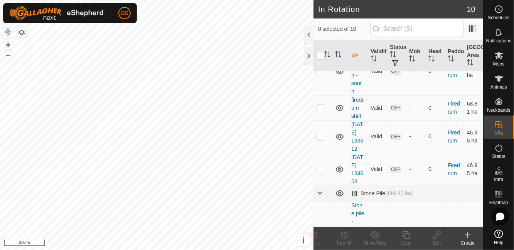
scroll to position [419, 0]
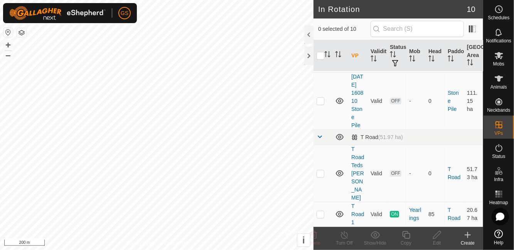
click at [317, 215] on p-checkbox at bounding box center [320, 214] width 8 height 6
checkbox input "true"
click at [408, 241] on div "Copy" at bounding box center [405, 243] width 31 height 7
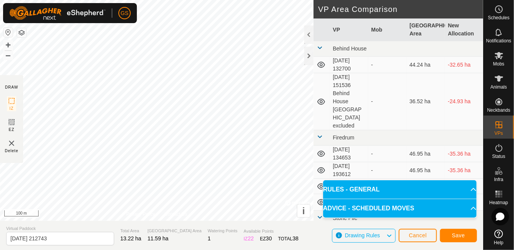
click at [470, 211] on icon at bounding box center [473, 208] width 6 height 6
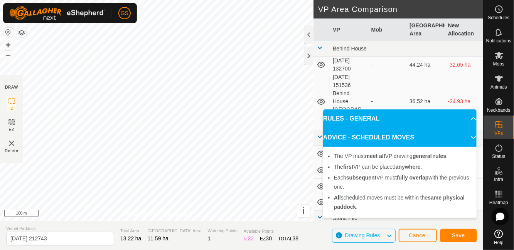
click at [470, 139] on icon at bounding box center [473, 138] width 6 height 6
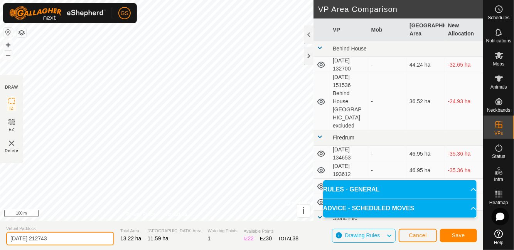
click at [64, 238] on input "2025-08-10 212743" at bounding box center [60, 238] width 108 height 13
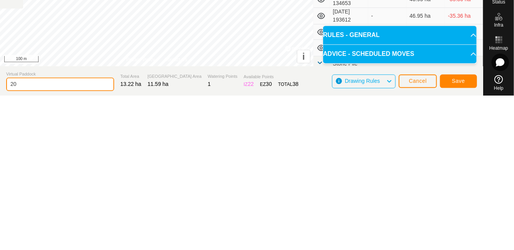
type input "2"
type input "T Road 2"
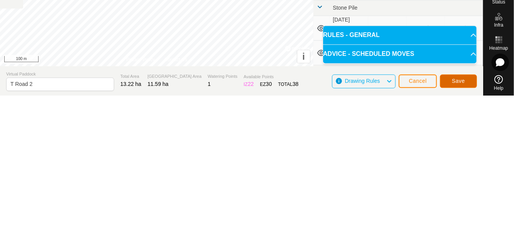
click at [462, 234] on span "Save" at bounding box center [458, 235] width 13 height 6
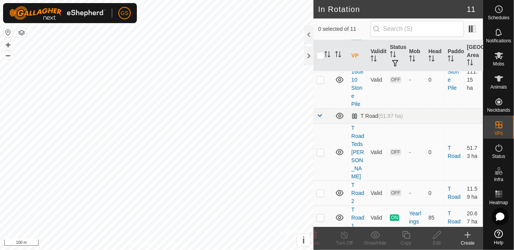
scroll to position [443, 0]
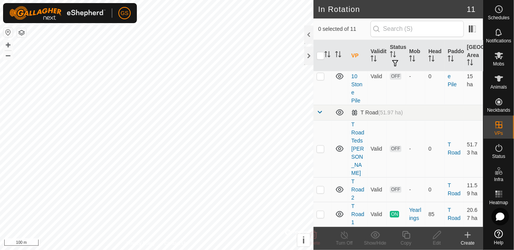
click at [508, 8] on div "Schedules" at bounding box center [498, 11] width 30 height 23
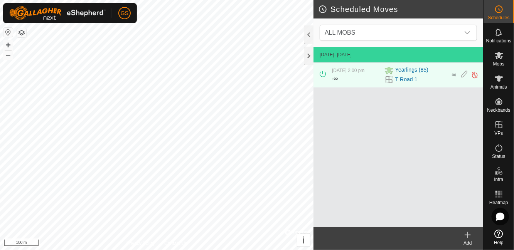
click at [467, 75] on icon at bounding box center [464, 75] width 6 height 8
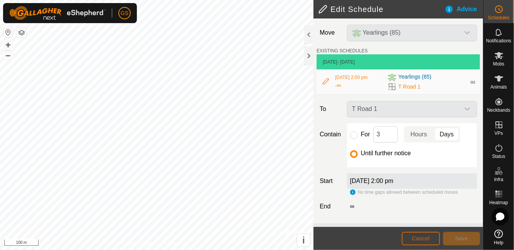
click at [417, 238] on span "Cancel" at bounding box center [421, 239] width 18 height 6
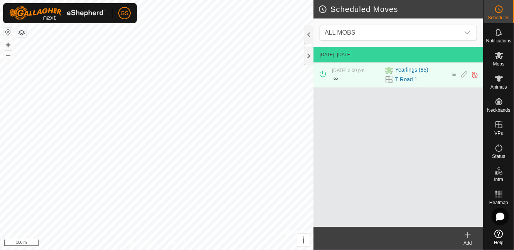
click at [470, 242] on div "Add" at bounding box center [467, 243] width 31 height 7
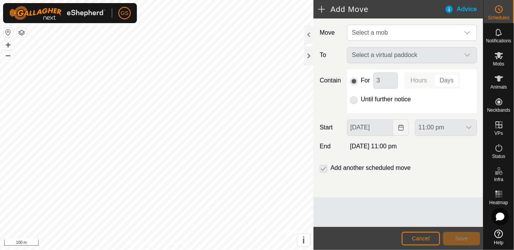
click at [471, 31] on div "dropdown trigger" at bounding box center [466, 32] width 15 height 15
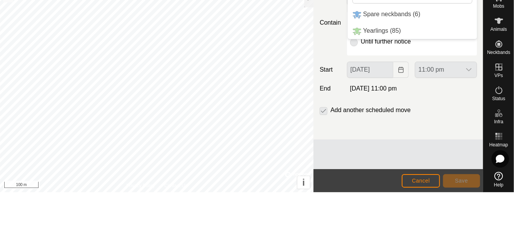
click at [401, 85] on li "Yearlings (85)" at bounding box center [412, 89] width 129 height 16
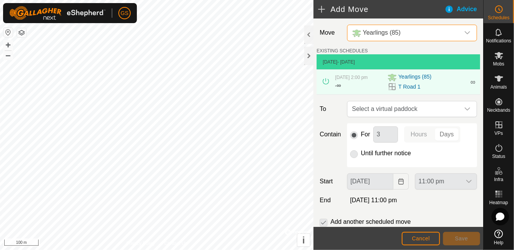
click at [470, 108] on icon "dropdown trigger" at bounding box center [467, 109] width 6 height 6
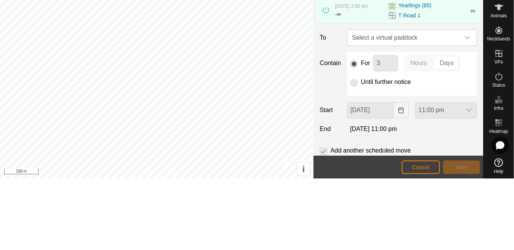
scroll to position [23, 0]
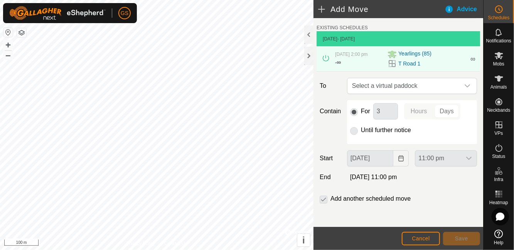
click at [464, 86] on icon "dropdown trigger" at bounding box center [467, 86] width 6 height 6
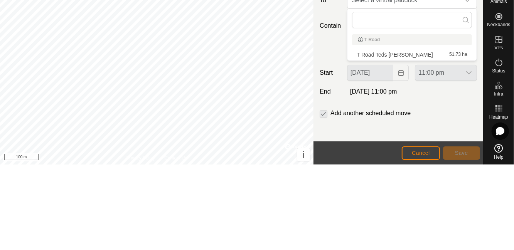
click at [449, 123] on div "T Road" at bounding box center [412, 125] width 108 height 5
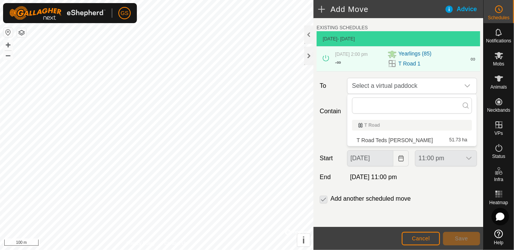
click at [402, 138] on span "T Road Teds VF Paddock" at bounding box center [395, 140] width 76 height 5
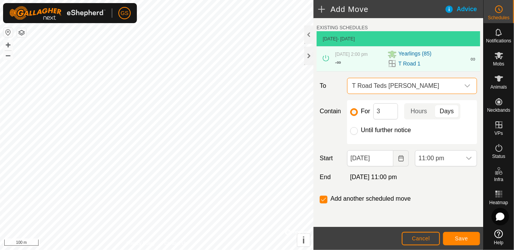
click at [470, 86] on div "dropdown trigger" at bounding box center [466, 85] width 15 height 15
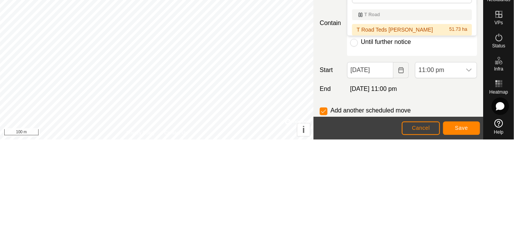
scroll to position [0, 0]
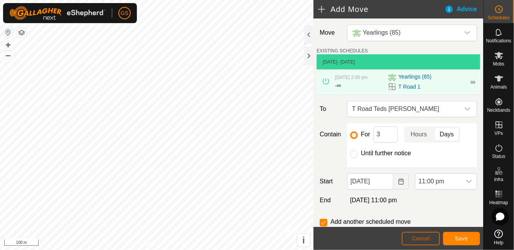
click at [422, 241] on span "Cancel" at bounding box center [421, 239] width 18 height 6
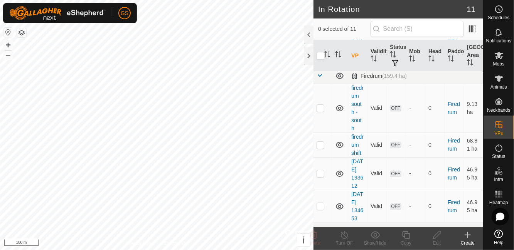
scroll to position [443, 0]
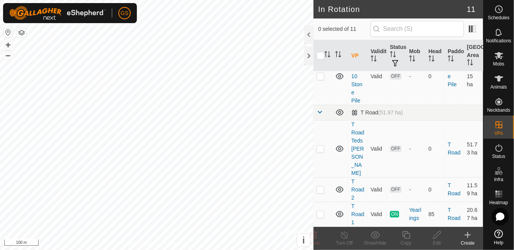
click at [321, 214] on p-checkbox at bounding box center [320, 214] width 8 height 6
checkbox input "true"
click at [504, 18] on span "Schedules" at bounding box center [499, 17] width 22 height 5
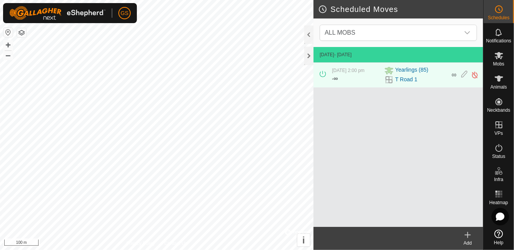
click at [463, 241] on div "Add" at bounding box center [467, 243] width 31 height 7
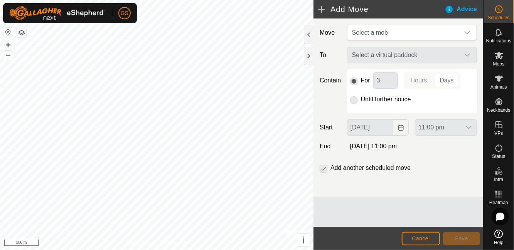
click at [469, 32] on icon "dropdown trigger" at bounding box center [467, 33] width 6 height 6
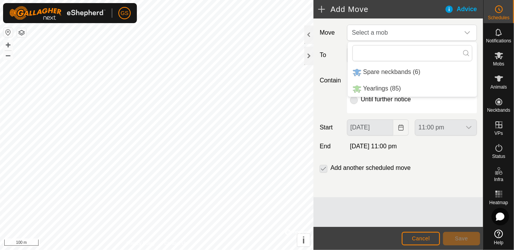
click at [417, 86] on li "Yearlings (85)" at bounding box center [412, 89] width 129 height 16
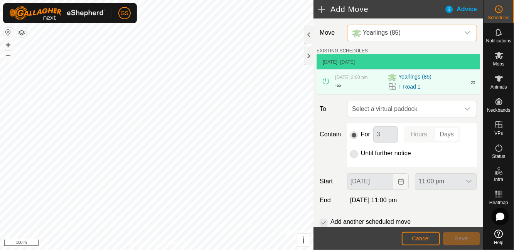
click at [468, 109] on icon "dropdown trigger" at bounding box center [467, 109] width 6 height 6
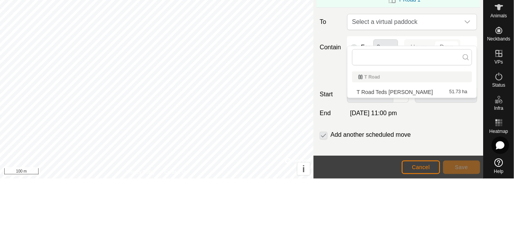
scroll to position [23, 0]
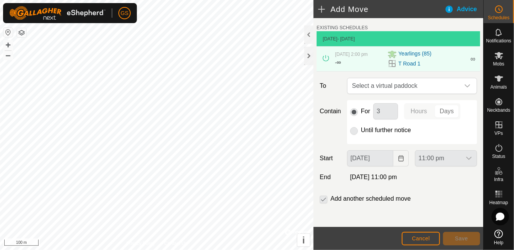
click at [459, 87] on div "dropdown trigger" at bounding box center [466, 85] width 15 height 15
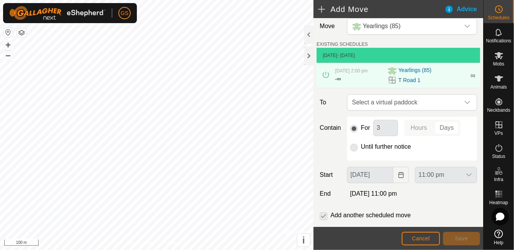
scroll to position [0, 0]
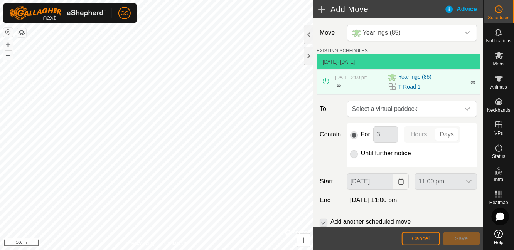
click at [463, 12] on div "Advice" at bounding box center [463, 9] width 39 height 9
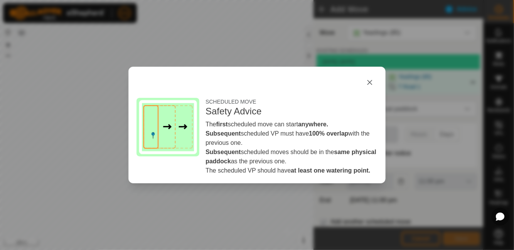
click at [371, 89] on button "button" at bounding box center [369, 82] width 15 height 15
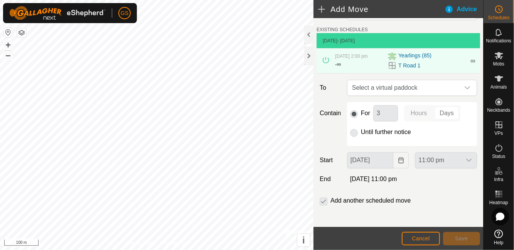
scroll to position [23, 0]
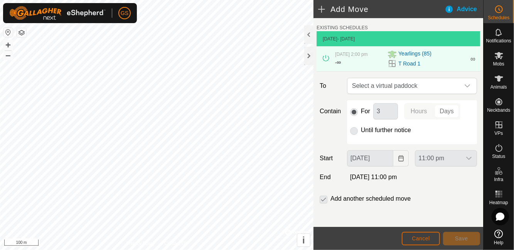
click at [421, 240] on span "Cancel" at bounding box center [421, 239] width 18 height 6
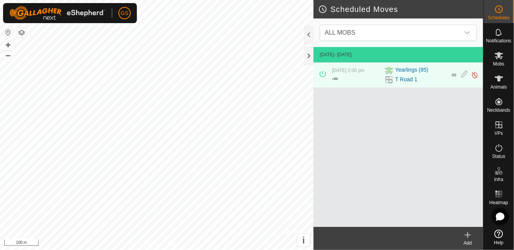
click at [463, 74] on icon at bounding box center [464, 75] width 6 height 8
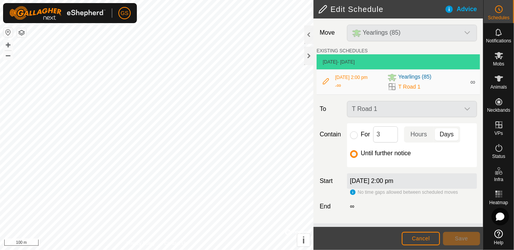
click at [465, 112] on div "T Road 1" at bounding box center [412, 109] width 136 height 16
click at [465, 106] on div "T Road 1" at bounding box center [412, 109] width 136 height 16
click at [468, 108] on div "T Road 1" at bounding box center [412, 109] width 136 height 16
click at [442, 73] on div "Yearlings (85)" at bounding box center [426, 77] width 78 height 9
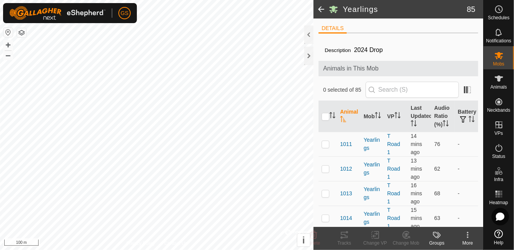
click at [498, 12] on icon at bounding box center [498, 9] width 9 height 9
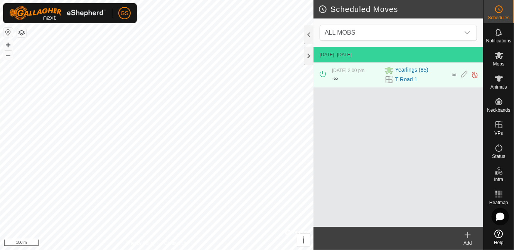
click at [498, 243] on span "Help" at bounding box center [499, 243] width 10 height 5
click at [465, 74] on icon at bounding box center [464, 75] width 6 height 8
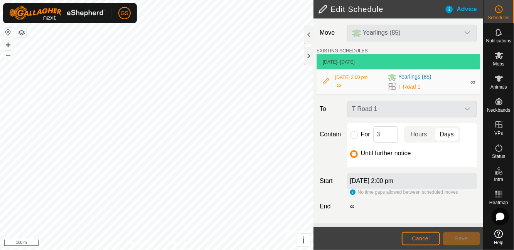
click at [353, 207] on label "∞" at bounding box center [352, 206] width 10 height 7
click at [326, 205] on label "End" at bounding box center [329, 206] width 27 height 9
click at [354, 135] on input "For" at bounding box center [354, 135] width 8 height 8
radio input "true"
click at [382, 213] on div "Move Yearlings (85) EXISTING SCHEDULES 10 Aug 2025 - Today 9 Aug 2025, 2:00 pm …" at bounding box center [398, 121] width 170 height 205
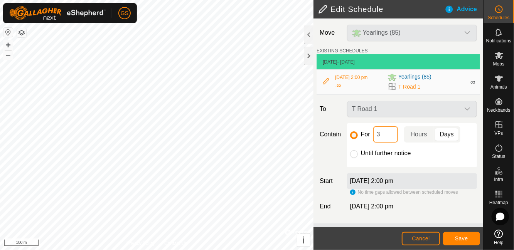
click at [384, 133] on input "3" at bounding box center [385, 134] width 25 height 16
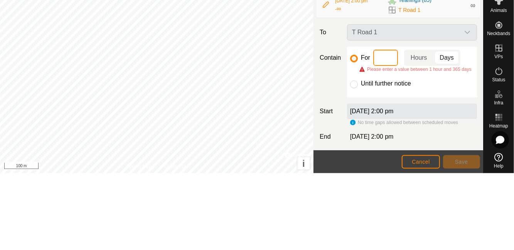
type input "2"
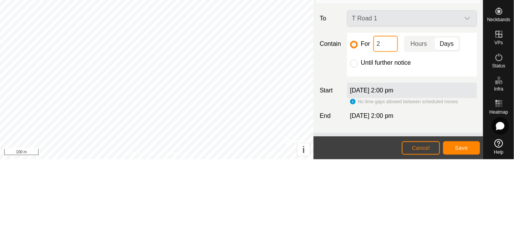
click at [386, 133] on input "2" at bounding box center [385, 134] width 25 height 16
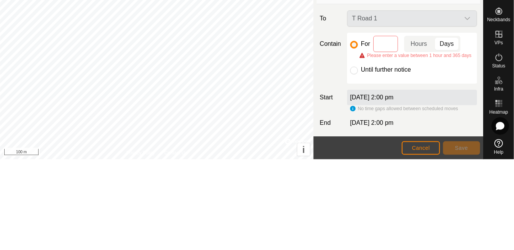
click at [420, 136] on span "Hours" at bounding box center [419, 134] width 17 height 9
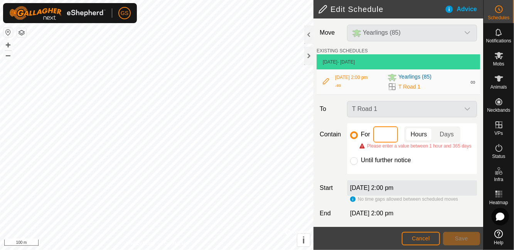
click at [387, 135] on input at bounding box center [385, 134] width 25 height 16
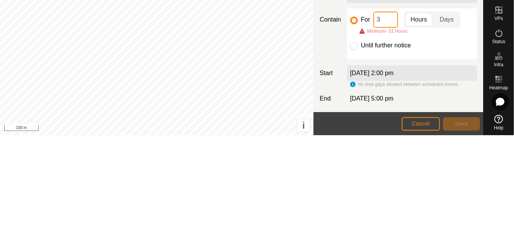
type input "32"
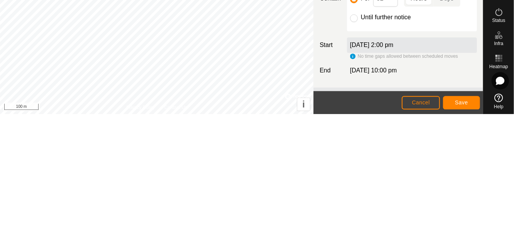
click at [462, 239] on span "Save" at bounding box center [461, 239] width 13 height 6
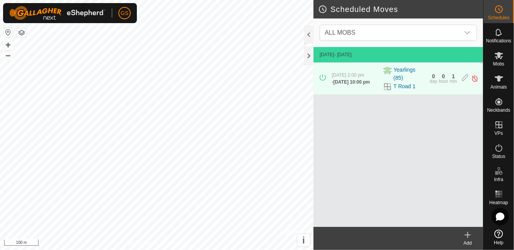
click at [466, 79] on icon at bounding box center [465, 78] width 6 height 8
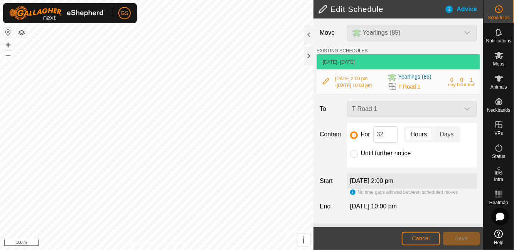
click at [355, 10] on h2 "Edit Schedule" at bounding box center [381, 9] width 126 height 9
click at [421, 241] on span "Cancel" at bounding box center [421, 239] width 18 height 6
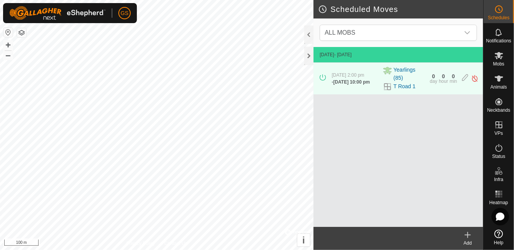
click at [463, 237] on icon at bounding box center [467, 234] width 9 height 9
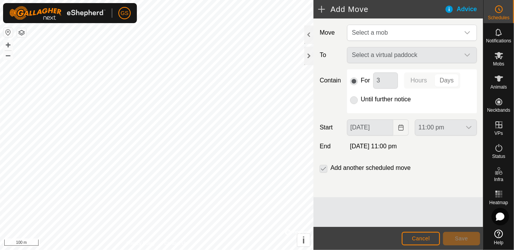
click at [470, 29] on div "dropdown trigger" at bounding box center [466, 32] width 15 height 15
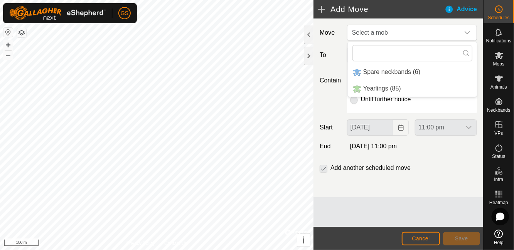
click at [412, 86] on li "Yearlings (85)" at bounding box center [412, 89] width 129 height 16
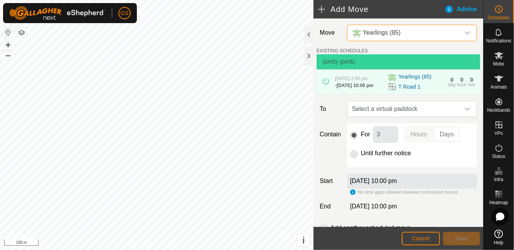
click at [466, 109] on icon "dropdown trigger" at bounding box center [467, 109] width 6 height 6
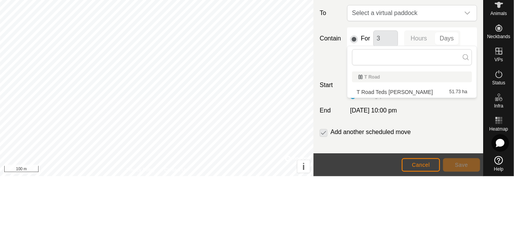
scroll to position [32, 0]
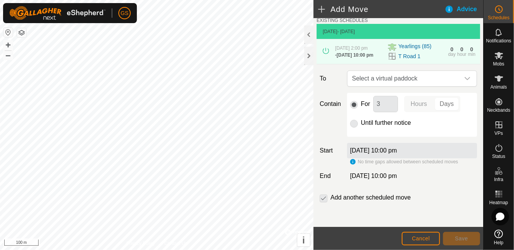
click at [449, 75] on span "Select a virtual paddock" at bounding box center [404, 78] width 111 height 15
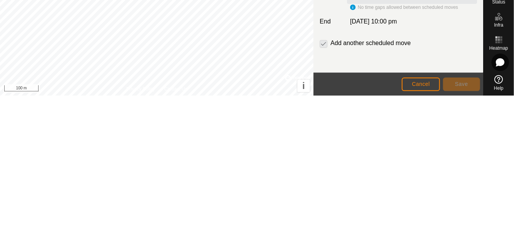
click at [425, 237] on span "Cancel" at bounding box center [421, 239] width 18 height 6
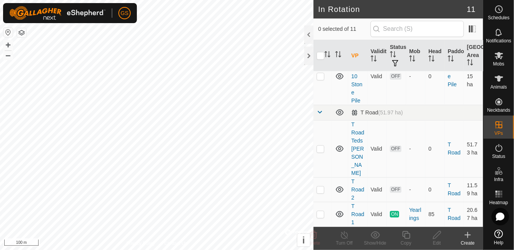
click at [392, 190] on span "OFF" at bounding box center [396, 190] width 12 height 7
click at [324, 189] on td at bounding box center [322, 189] width 19 height 25
checkbox input "true"
click at [395, 190] on span "OFF" at bounding box center [396, 190] width 12 height 7
click at [399, 193] on span "OFF" at bounding box center [396, 190] width 12 height 7
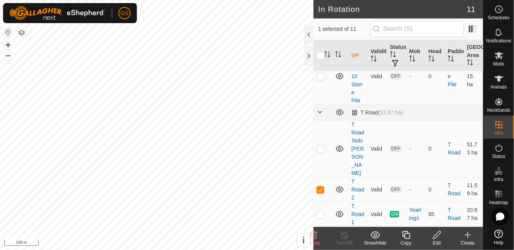
click at [435, 239] on icon at bounding box center [437, 234] width 10 height 9
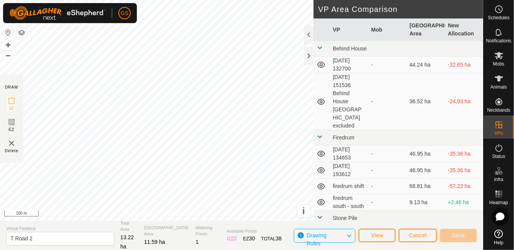
click at [419, 234] on span "Cancel" at bounding box center [418, 235] width 18 height 6
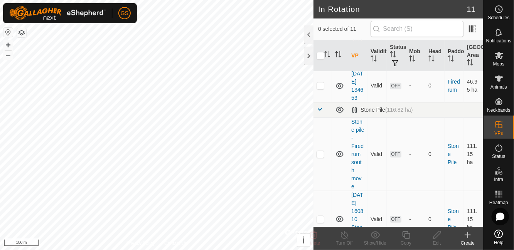
scroll to position [443, 0]
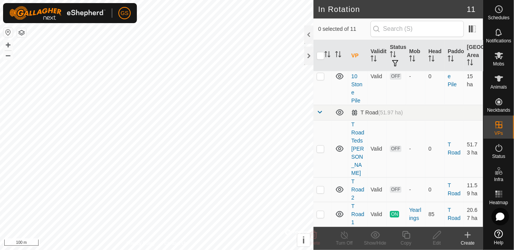
click at [396, 214] on span "ON" at bounding box center [394, 214] width 9 height 7
click at [318, 212] on p-checkbox at bounding box center [320, 214] width 8 height 6
checkbox input "true"
click at [348, 241] on div "Turn Off" at bounding box center [344, 243] width 31 height 7
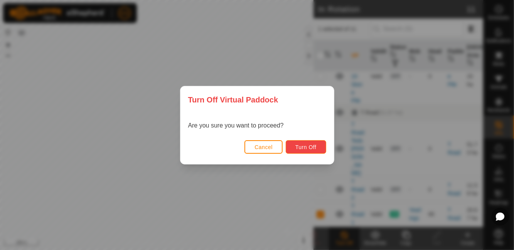
click at [311, 144] on span "Turn Off" at bounding box center [305, 147] width 21 height 6
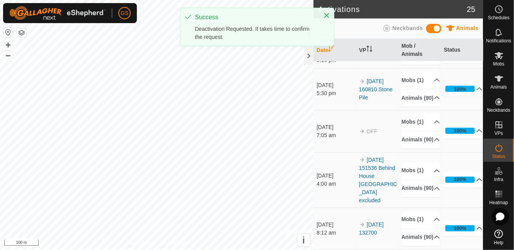
scroll to position [870, 0]
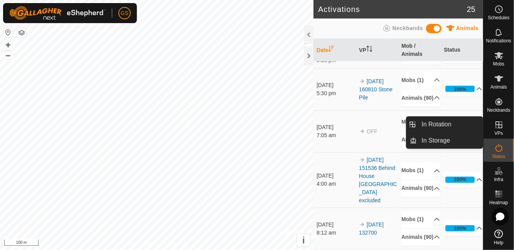
click at [451, 127] on link "In Rotation" at bounding box center [450, 124] width 66 height 15
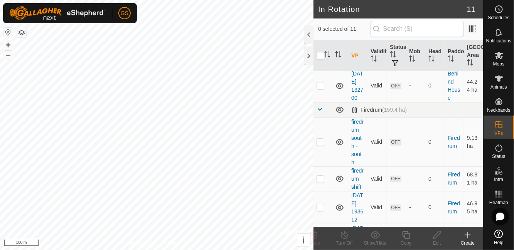
scroll to position [443, 0]
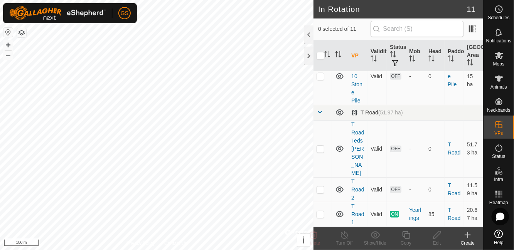
click at [325, 190] on td at bounding box center [322, 189] width 19 height 25
click at [323, 187] on p-checkbox at bounding box center [320, 190] width 8 height 6
checkbox input "false"
click at [322, 217] on p-checkbox at bounding box center [320, 214] width 8 height 6
checkbox input "true"
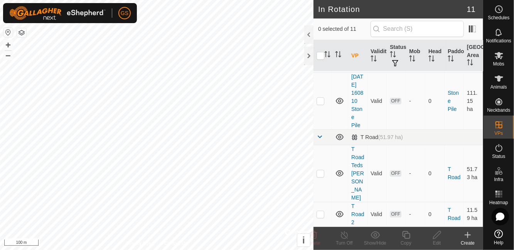
scroll to position [443, 0]
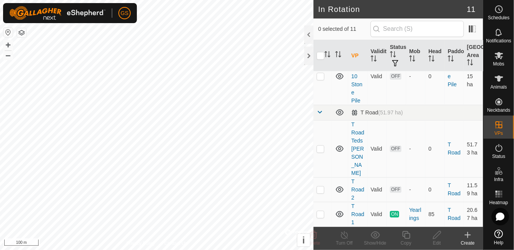
click at [317, 217] on p-checkbox at bounding box center [320, 214] width 8 height 6
checkbox input "true"
click at [342, 235] on icon at bounding box center [345, 234] width 10 height 9
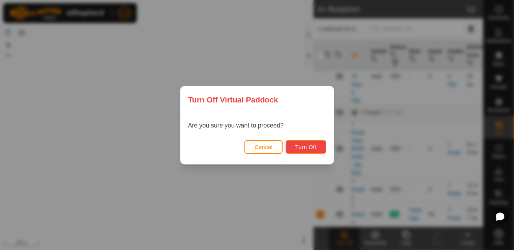
click at [307, 147] on span "Turn Off" at bounding box center [305, 147] width 21 height 6
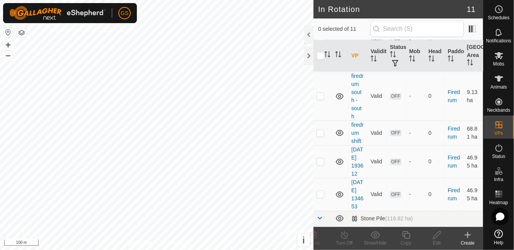
scroll to position [443, 0]
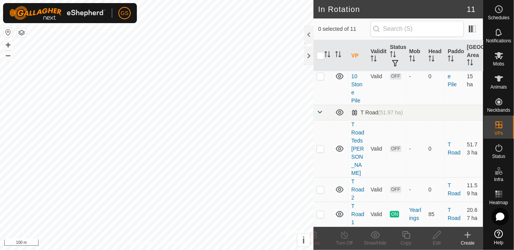
click at [503, 17] on span "Schedules" at bounding box center [499, 17] width 22 height 5
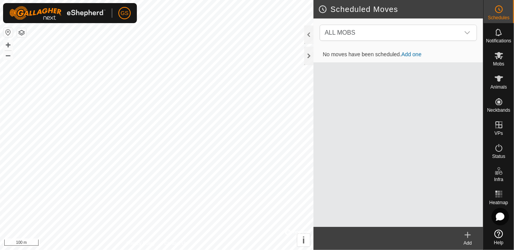
click at [469, 30] on icon "dropdown trigger" at bounding box center [467, 33] width 6 height 6
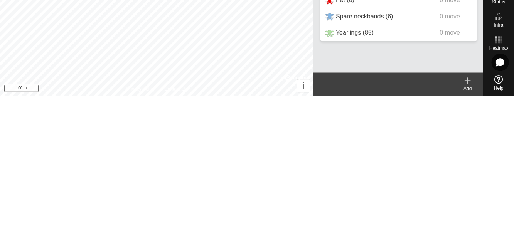
click at [390, 192] on div "Yearlings (85) 0 move" at bounding box center [398, 188] width 147 height 10
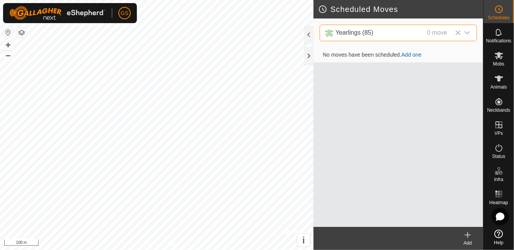
click at [413, 56] on link "Add one" at bounding box center [411, 55] width 20 height 6
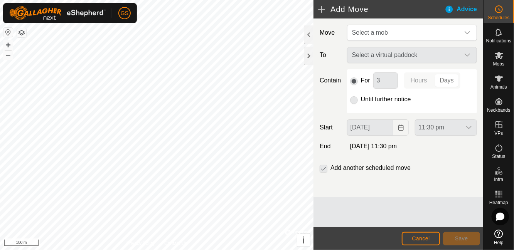
click at [464, 35] on icon "dropdown trigger" at bounding box center [467, 33] width 6 height 6
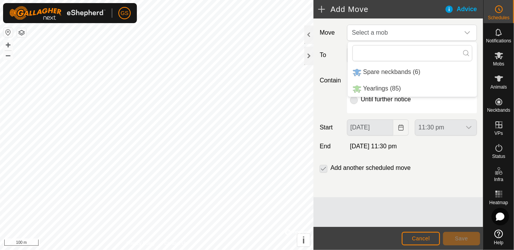
click at [404, 89] on li "Yearlings (85)" at bounding box center [412, 89] width 129 height 16
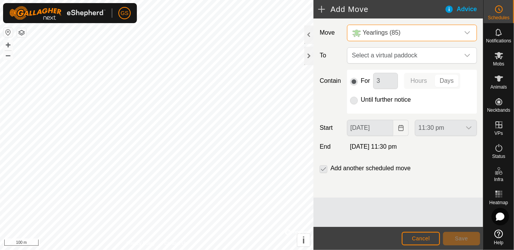
click at [468, 56] on icon "dropdown trigger" at bounding box center [466, 55] width 5 height 3
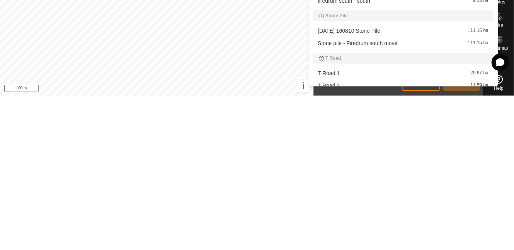
scroll to position [52, 0]
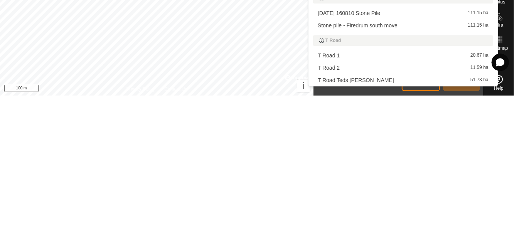
click at [347, 208] on div "T Road 1 20.67 ha" at bounding box center [403, 209] width 171 height 5
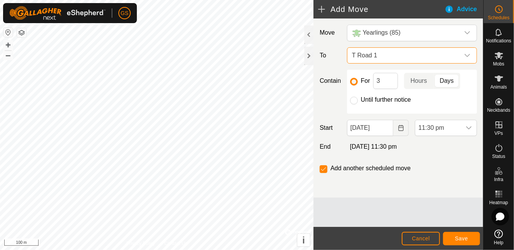
click at [466, 56] on icon "dropdown trigger" at bounding box center [467, 55] width 6 height 6
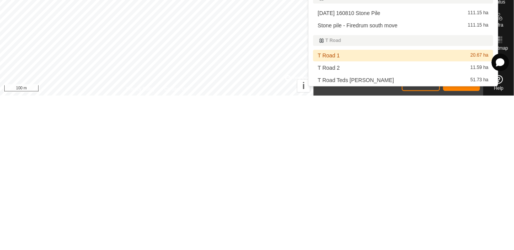
click at [350, 221] on div "T Road 2 11.59 ha" at bounding box center [403, 222] width 171 height 5
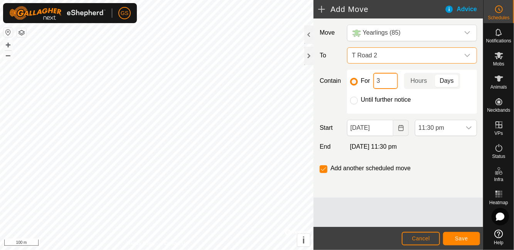
click at [386, 81] on input "3" at bounding box center [385, 81] width 25 height 16
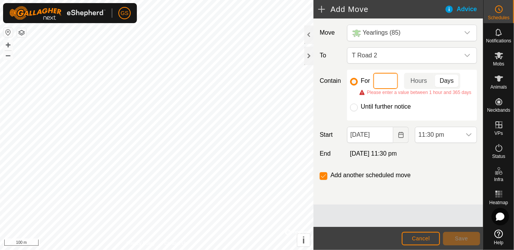
type input "7"
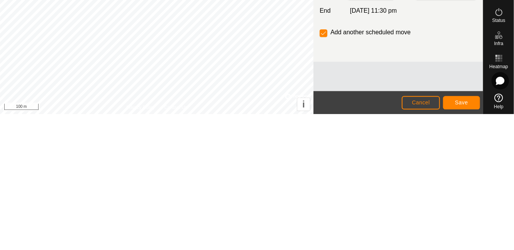
click at [323, 169] on input "checkbox" at bounding box center [324, 169] width 8 height 8
checkbox input "false"
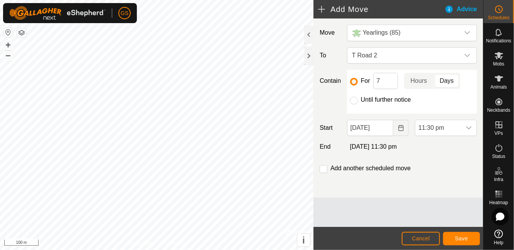
click at [471, 126] on icon "dropdown trigger" at bounding box center [468, 127] width 5 height 3
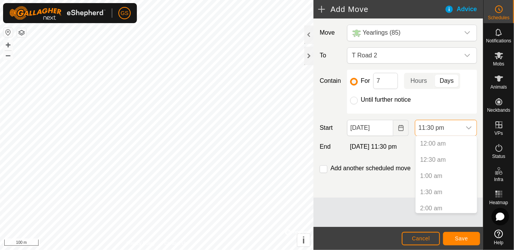
scroll to position [699, 0]
click at [442, 157] on p-selectitem "10:00 pm" at bounding box center [446, 156] width 61 height 15
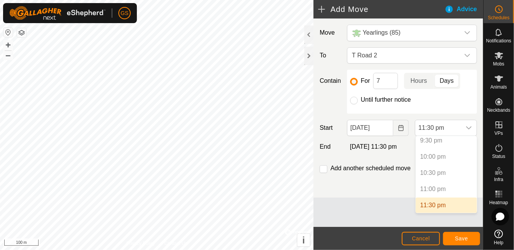
click at [442, 157] on p-selectitem "10:00 pm" at bounding box center [446, 156] width 61 height 15
click at [447, 175] on p-selectitem "10:30 pm" at bounding box center [446, 172] width 61 height 15
click at [446, 198] on li "11:30 pm" at bounding box center [446, 205] width 61 height 15
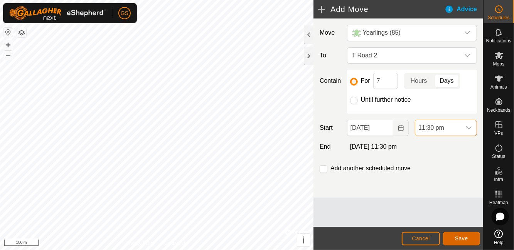
click at [467, 238] on span "Save" at bounding box center [461, 239] width 13 height 6
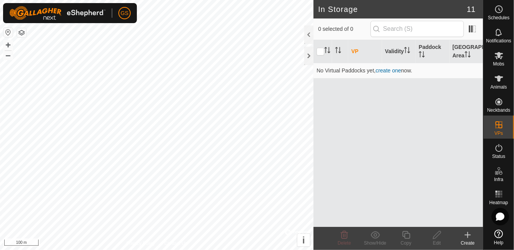
click at [495, 154] on span "Status" at bounding box center [498, 156] width 13 height 5
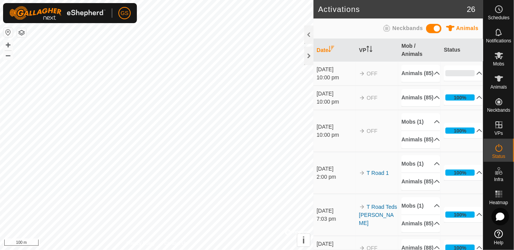
click at [476, 71] on icon at bounding box center [479, 73] width 6 height 6
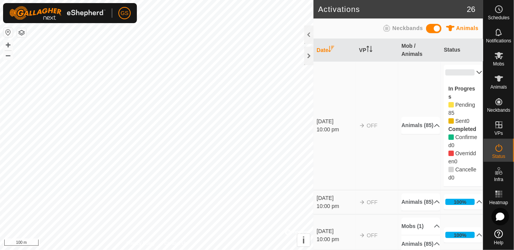
click at [501, 59] on icon at bounding box center [498, 55] width 9 height 9
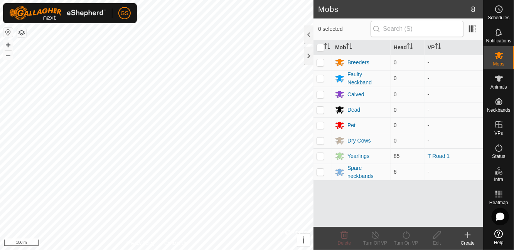
click at [326, 156] on td at bounding box center [322, 155] width 19 height 15
checkbox input "true"
click at [406, 236] on icon at bounding box center [406, 234] width 10 height 9
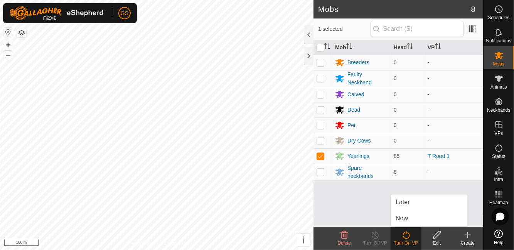
click at [416, 217] on link "Now" at bounding box center [429, 218] width 76 height 15
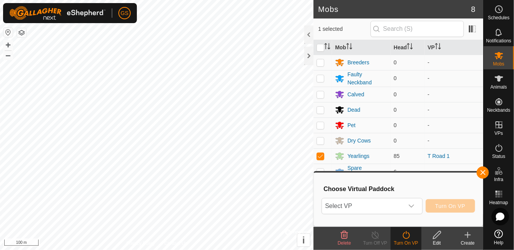
click at [417, 204] on div "dropdown trigger" at bounding box center [411, 206] width 15 height 15
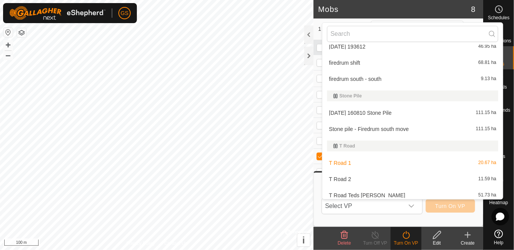
scroll to position [94, 0]
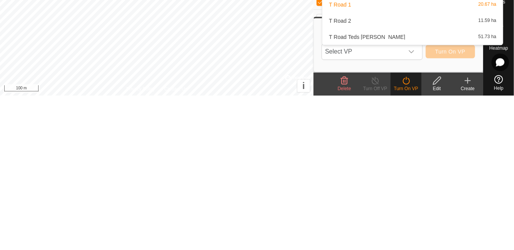
click at [350, 175] on span "T Road 2" at bounding box center [340, 175] width 22 height 5
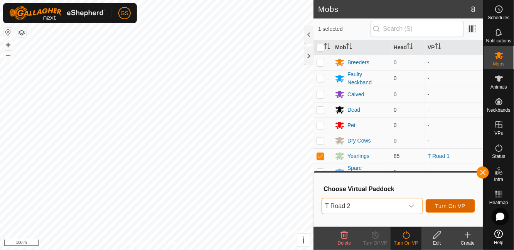
click at [456, 206] on span "Turn On VP" at bounding box center [450, 206] width 30 height 6
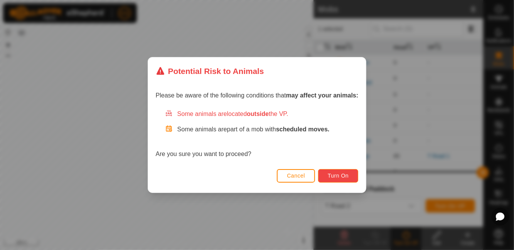
click at [338, 175] on span "Turn On" at bounding box center [338, 176] width 21 height 6
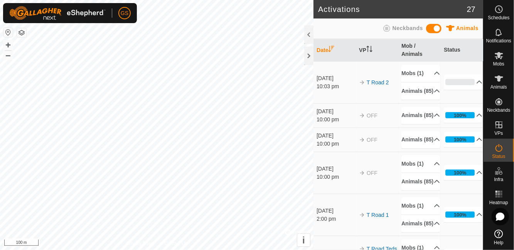
click at [499, 9] on icon at bounding box center [498, 9] width 9 height 9
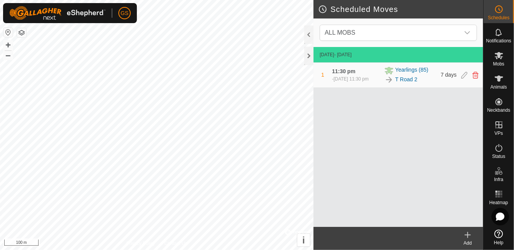
click at [476, 77] on icon at bounding box center [475, 75] width 6 height 7
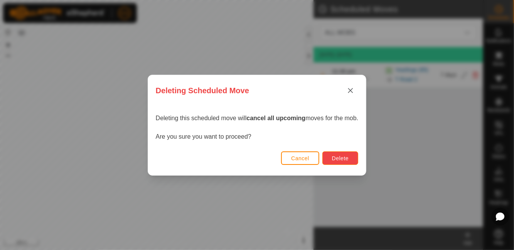
click at [342, 164] on button "Delete" at bounding box center [340, 157] width 36 height 13
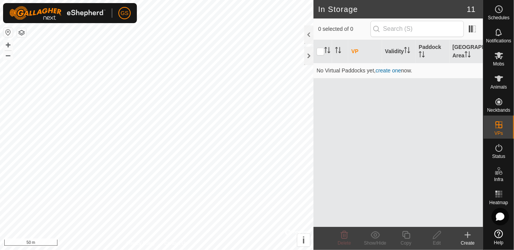
click at [475, 8] on header "In Storage 11" at bounding box center [398, 9] width 170 height 19
click at [381, 149] on div "VP Validity Paddock Grazing Area No Virtual Paddocks yet, create one now." at bounding box center [398, 133] width 170 height 187
click at [358, 52] on th "VP" at bounding box center [365, 51] width 34 height 23
click at [500, 158] on span "Status" at bounding box center [498, 156] width 13 height 5
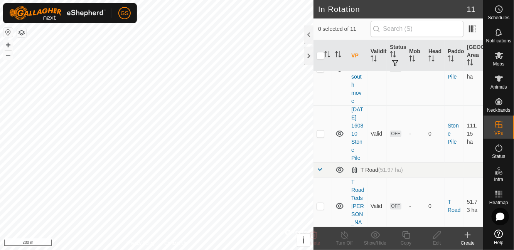
scroll to position [443, 0]
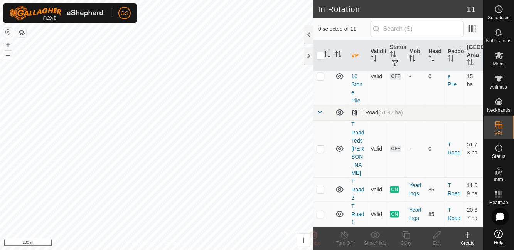
click at [322, 187] on p-checkbox at bounding box center [320, 190] width 8 height 6
checkbox input "true"
click at [448, 187] on link "T Road" at bounding box center [454, 189] width 13 height 14
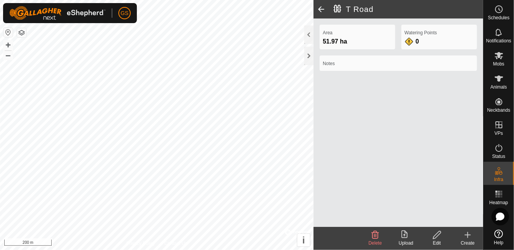
click at [321, 12] on span at bounding box center [320, 9] width 15 height 19
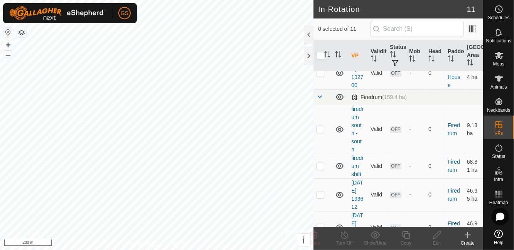
scroll to position [443, 0]
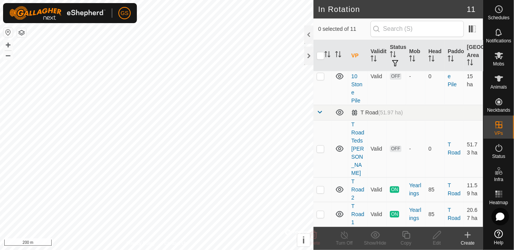
click at [439, 188] on td "85" at bounding box center [434, 189] width 19 height 25
click at [327, 193] on td at bounding box center [322, 189] width 19 height 25
checkbox input "true"
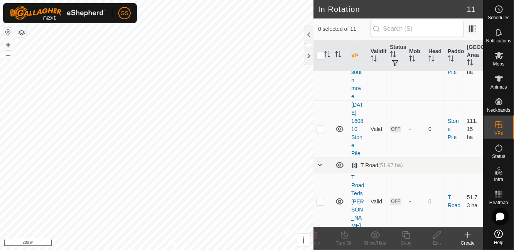
scroll to position [443, 0]
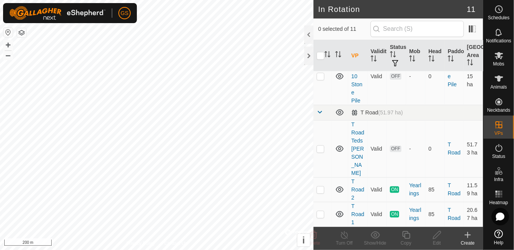
click at [321, 215] on p-checkbox at bounding box center [320, 214] width 8 height 6
checkbox input "true"
click at [347, 238] on line at bounding box center [344, 235] width 6 height 6
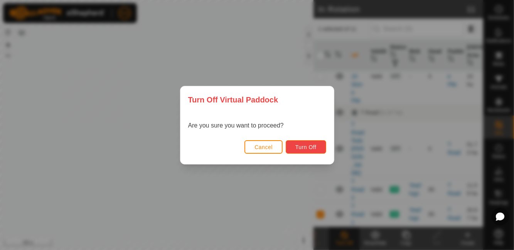
click at [306, 146] on span "Turn Off" at bounding box center [305, 147] width 21 height 6
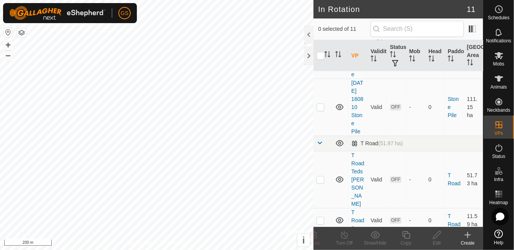
scroll to position [443, 0]
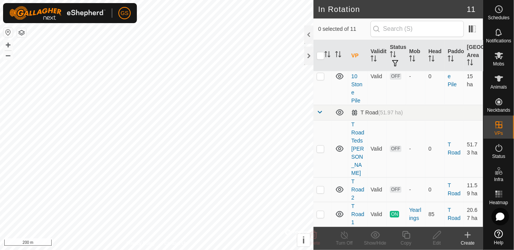
click at [321, 188] on p-checkbox at bounding box center [320, 190] width 8 height 6
click at [325, 189] on td at bounding box center [322, 189] width 19 height 25
checkbox input "false"
click at [323, 215] on p-checkbox at bounding box center [320, 214] width 8 height 6
checkbox input "true"
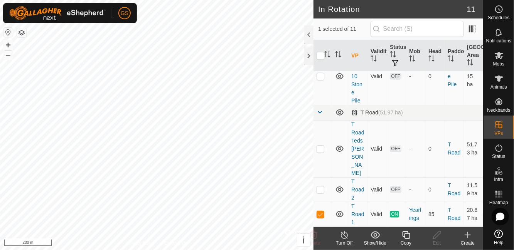
click at [348, 241] on div "Turn Off" at bounding box center [344, 243] width 31 height 7
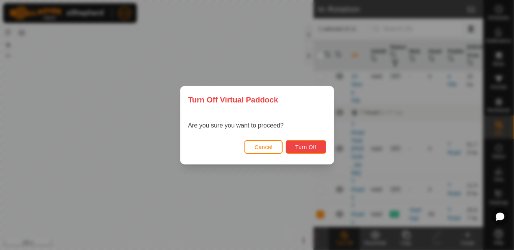
click at [309, 147] on span "Turn Off" at bounding box center [305, 147] width 21 height 6
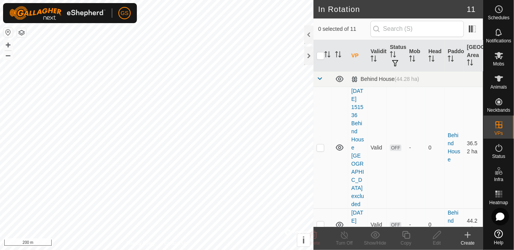
scroll to position [443, 0]
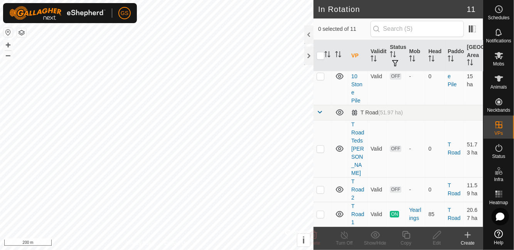
click at [322, 188] on p-checkbox at bounding box center [320, 190] width 8 height 6
checkbox input "true"
click at [399, 189] on span "OFF" at bounding box center [396, 190] width 12 height 7
click at [409, 162] on td "-" at bounding box center [415, 148] width 19 height 57
click at [322, 152] on p-checkbox at bounding box center [320, 149] width 8 height 6
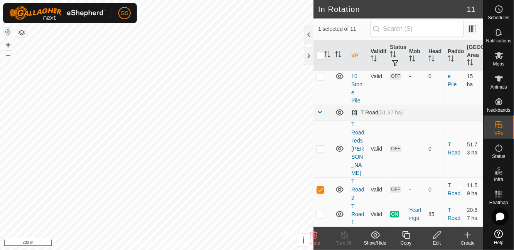
checkbox input "true"
click at [322, 191] on p-checkbox at bounding box center [320, 190] width 8 height 6
checkbox input "false"
click at [393, 166] on td "OFF" at bounding box center [396, 148] width 19 height 57
click at [362, 163] on link "T Road Teds [PERSON_NAME]" at bounding box center [357, 148] width 13 height 55
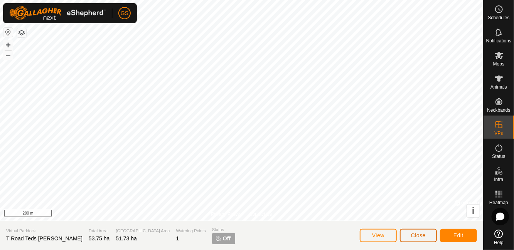
click at [418, 236] on span "Close" at bounding box center [418, 235] width 15 height 6
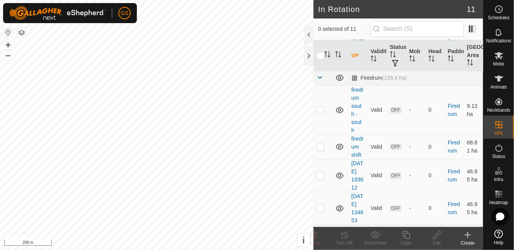
scroll to position [443, 0]
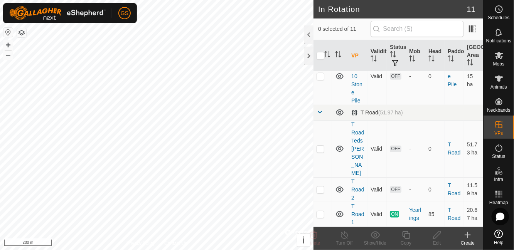
click at [362, 187] on link "T Road 2" at bounding box center [357, 189] width 13 height 22
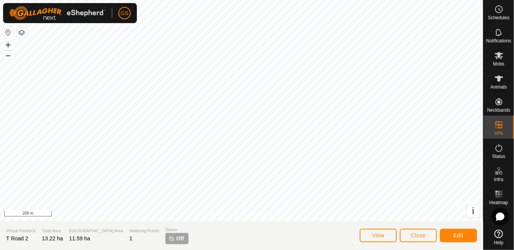
click at [176, 236] on span "Off" at bounding box center [180, 239] width 8 height 8
click at [422, 236] on span "Close" at bounding box center [418, 235] width 15 height 6
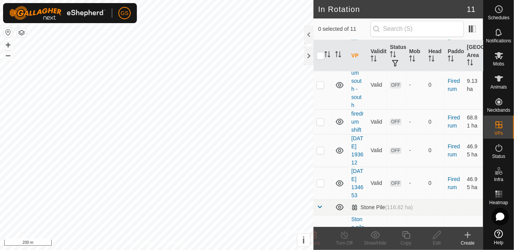
scroll to position [443, 0]
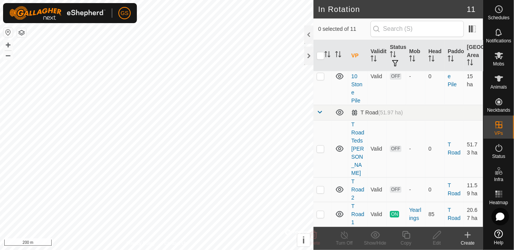
click at [356, 214] on link "T Road 1" at bounding box center [357, 214] width 13 height 22
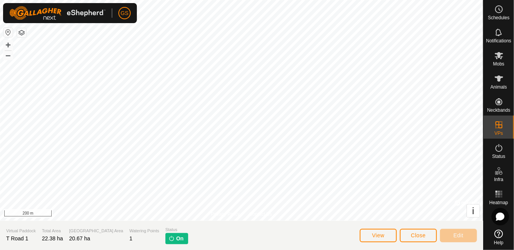
click at [176, 240] on span "On" at bounding box center [179, 239] width 7 height 8
click at [376, 236] on span "View" at bounding box center [378, 235] width 12 height 6
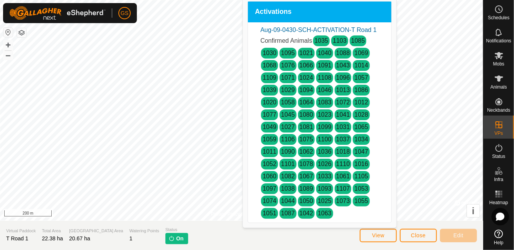
click at [352, 7] on div "Activations" at bounding box center [319, 12] width 143 height 21
click at [500, 82] on icon at bounding box center [498, 78] width 9 height 9
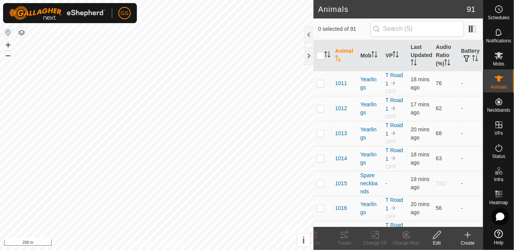
click at [322, 56] on input "checkbox" at bounding box center [320, 56] width 8 height 8
checkbox input "false"
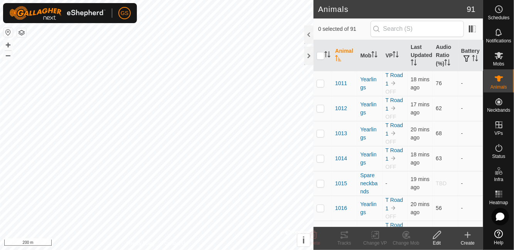
checkbox input "false"
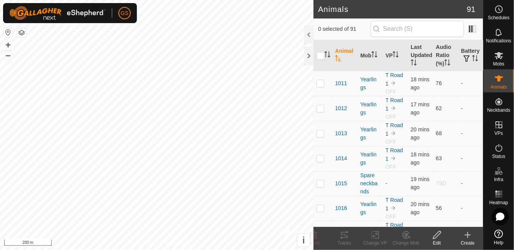
checkbox input "false"
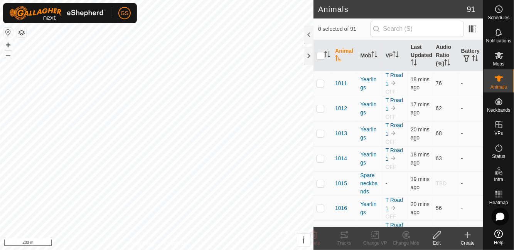
checkbox input "false"
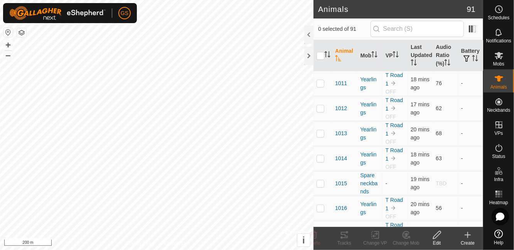
checkbox input "false"
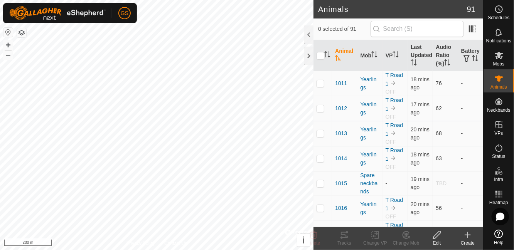
checkbox input "false"
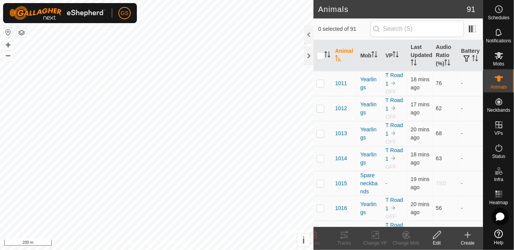
checkbox input "false"
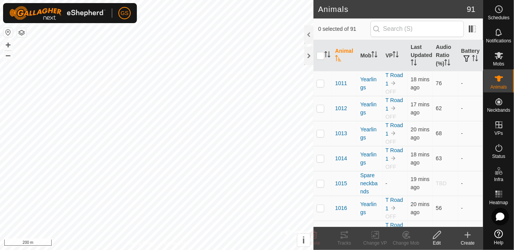
checkbox input "false"
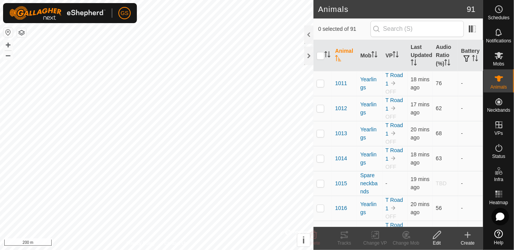
checkbox input "false"
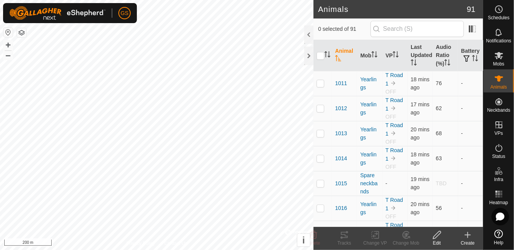
checkbox input "false"
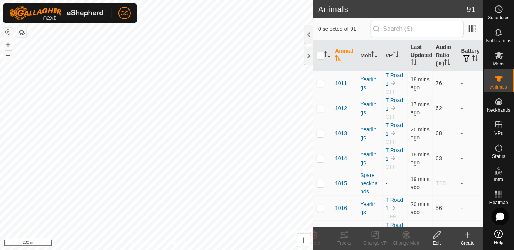
checkbox input "false"
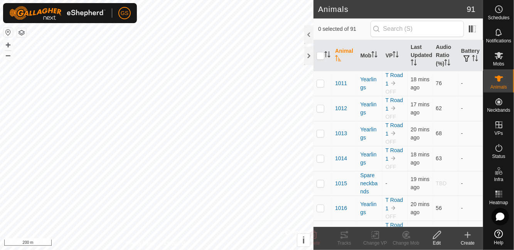
checkbox input "false"
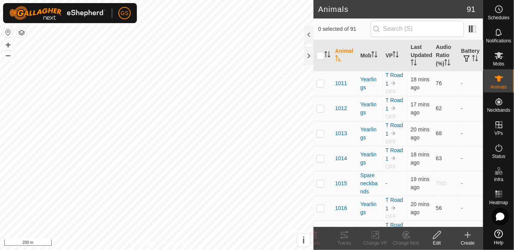
checkbox input "false"
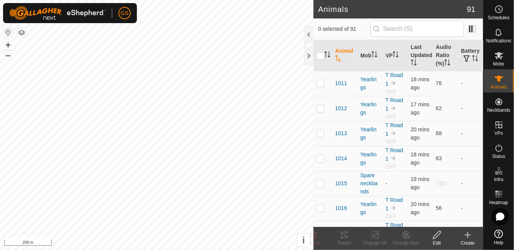
checkbox input "false"
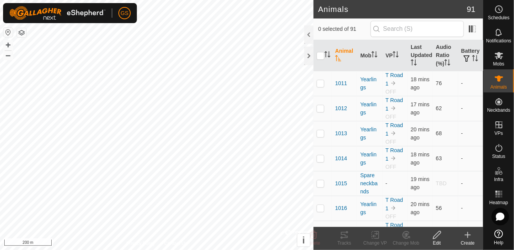
checkbox input "false"
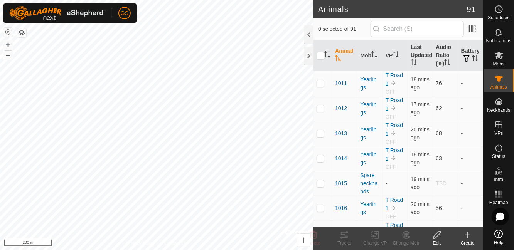
checkbox input "false"
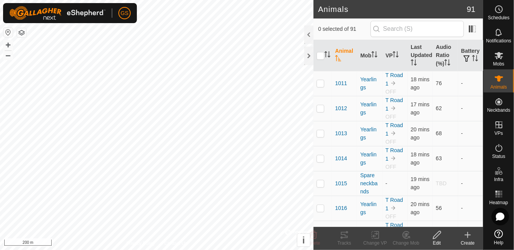
checkbox input "false"
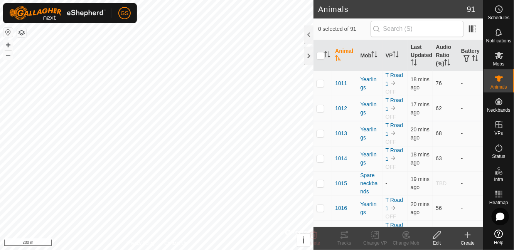
checkbox input "false"
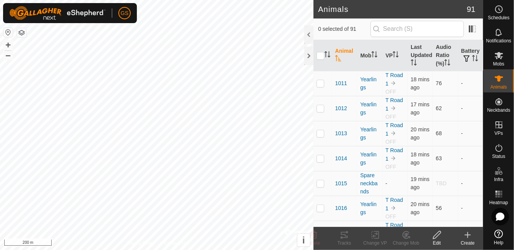
checkbox input "false"
click at [320, 55] on input "checkbox" at bounding box center [320, 56] width 8 height 8
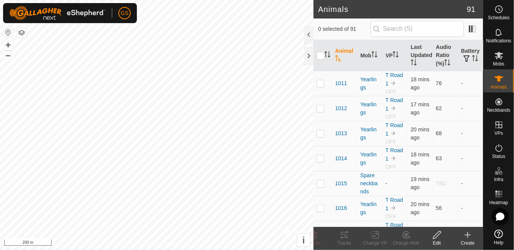
checkbox input "true"
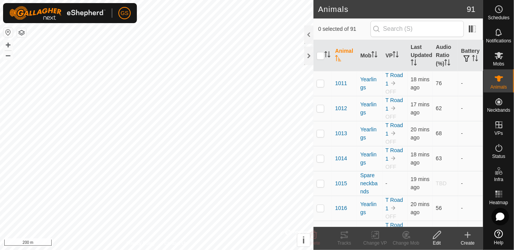
checkbox input "true"
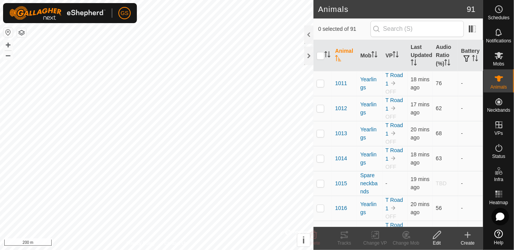
checkbox input "true"
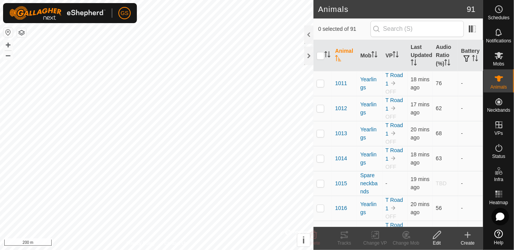
checkbox input "true"
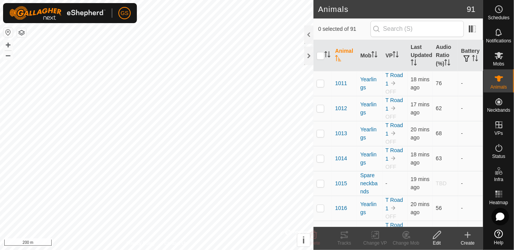
checkbox input "true"
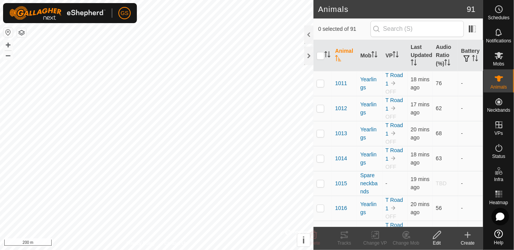
checkbox input "true"
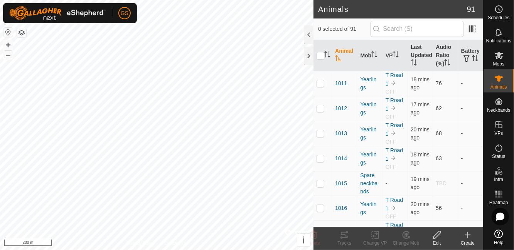
checkbox input "true"
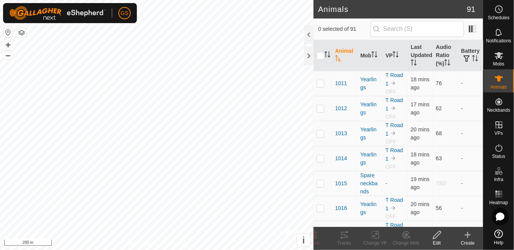
checkbox input "true"
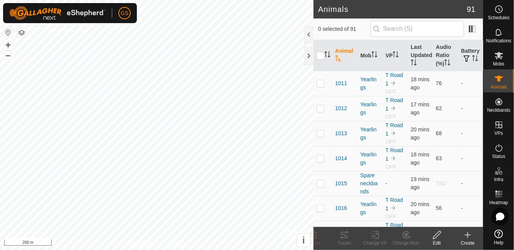
checkbox input "true"
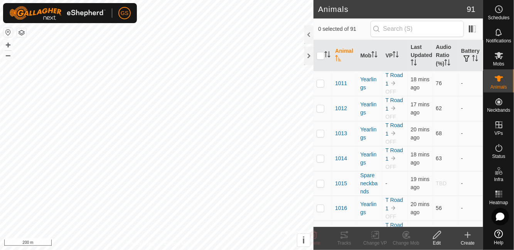
checkbox input "true"
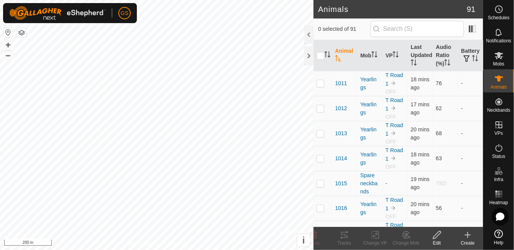
checkbox input "true"
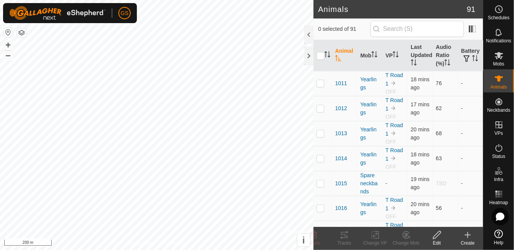
checkbox input "true"
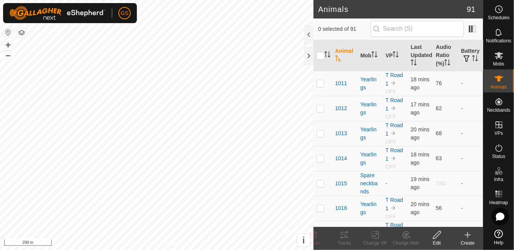
checkbox input "true"
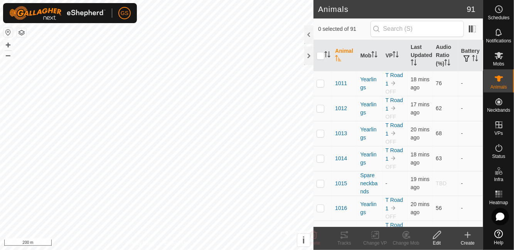
checkbox input "true"
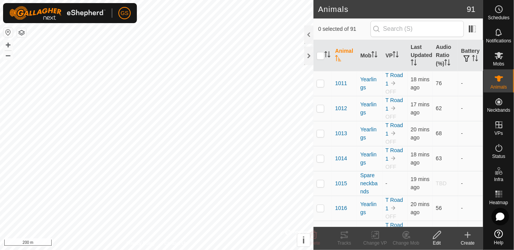
checkbox input "true"
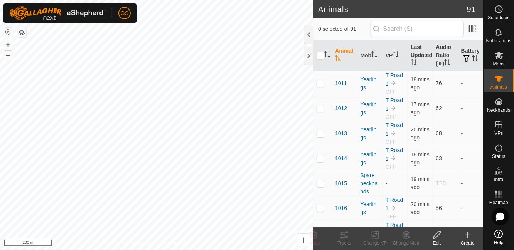
checkbox input "true"
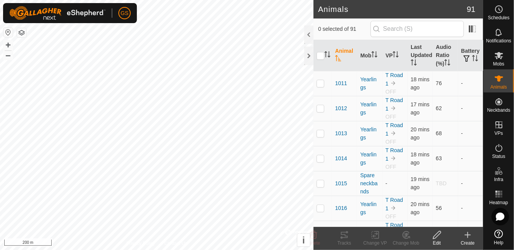
checkbox input "true"
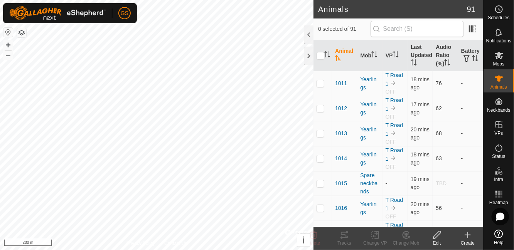
checkbox input "true"
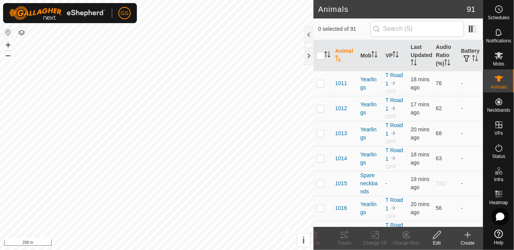
checkbox input "true"
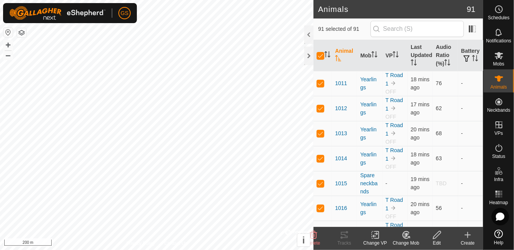
click at [370, 54] on th "Mob" at bounding box center [369, 55] width 25 height 31
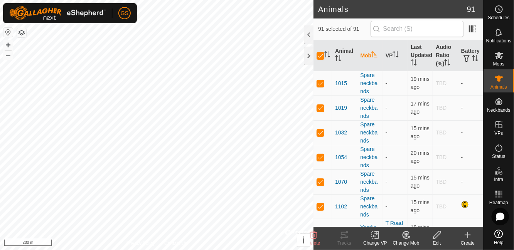
click at [326, 57] on icon "Activate to sort" at bounding box center [327, 54] width 6 height 6
click at [505, 59] on es-mob-svg-icon at bounding box center [499, 55] width 14 height 12
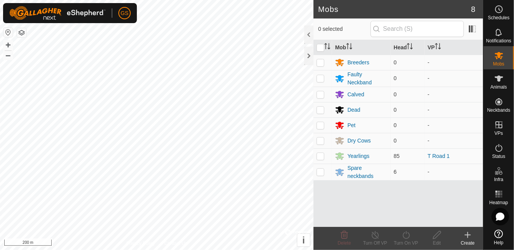
click at [322, 154] on p-checkbox at bounding box center [320, 156] width 8 height 6
checkbox input "true"
click at [409, 239] on icon at bounding box center [406, 234] width 10 height 9
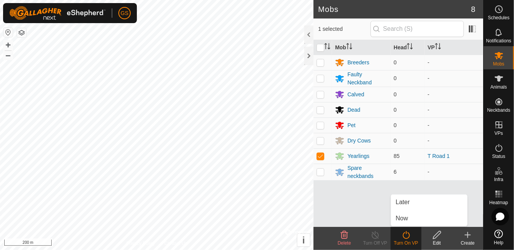
click at [413, 218] on link "Now" at bounding box center [429, 218] width 76 height 15
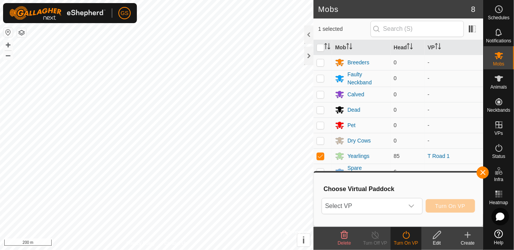
click at [416, 208] on div "dropdown trigger" at bounding box center [411, 206] width 15 height 15
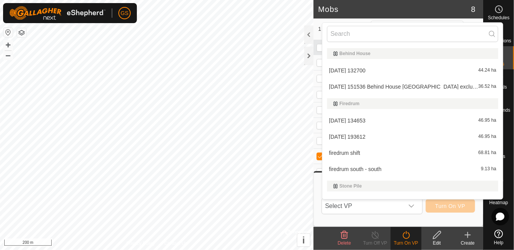
scroll to position [94, 0]
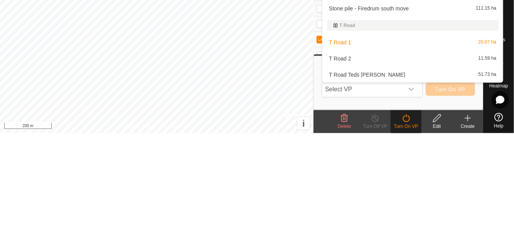
click at [342, 173] on span "T Road 2" at bounding box center [340, 175] width 22 height 5
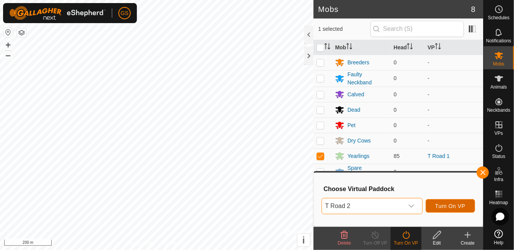
click at [459, 206] on span "Turn On VP" at bounding box center [450, 206] width 30 height 6
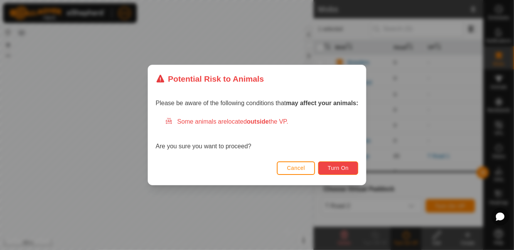
click at [341, 168] on span "Turn On" at bounding box center [338, 168] width 21 height 6
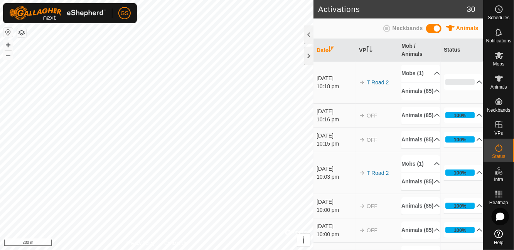
click at [476, 118] on icon at bounding box center [479, 115] width 6 height 6
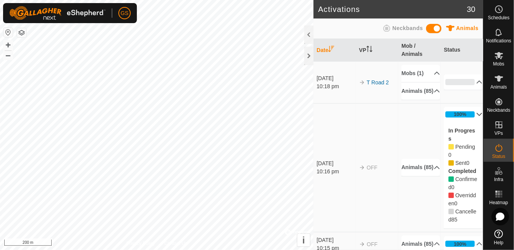
click at [478, 113] on icon at bounding box center [479, 114] width 6 height 6
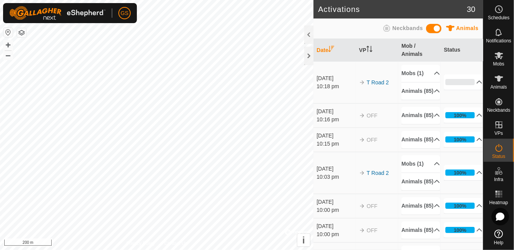
click at [479, 147] on p-accordion-header "100%" at bounding box center [463, 139] width 39 height 15
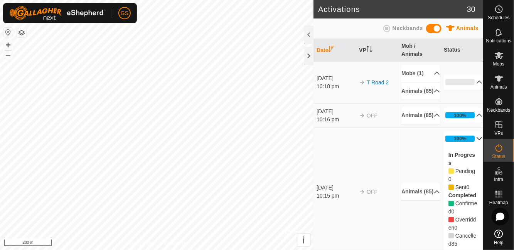
click at [478, 146] on p-accordion-header "100%" at bounding box center [463, 138] width 39 height 15
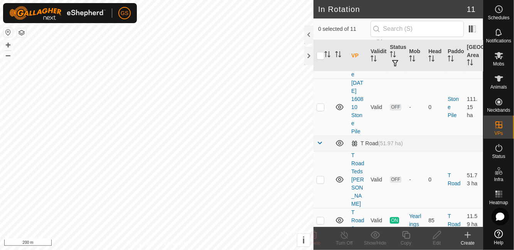
scroll to position [443, 0]
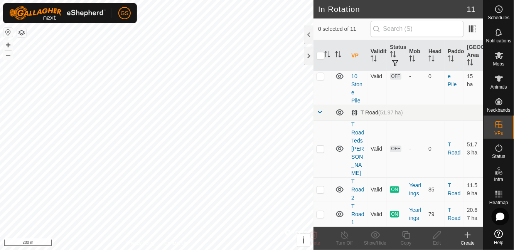
click at [394, 213] on span "ON" at bounding box center [394, 214] width 9 height 7
click at [326, 215] on td at bounding box center [322, 214] width 19 height 25
checkbox input "true"
click at [345, 242] on div "Turn Off" at bounding box center [344, 243] width 31 height 7
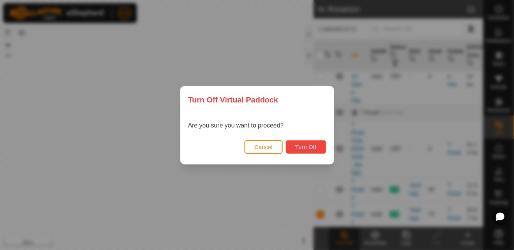
click at [309, 146] on span "Turn Off" at bounding box center [305, 147] width 21 height 6
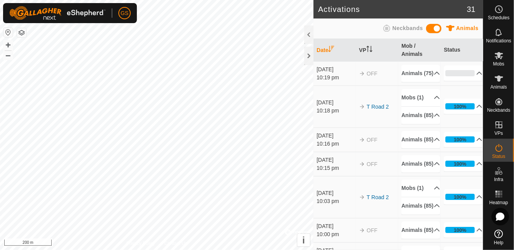
click at [434, 71] on icon at bounding box center [437, 73] width 6 height 6
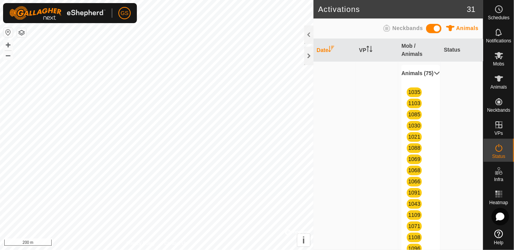
click at [434, 71] on icon at bounding box center [437, 73] width 6 height 6
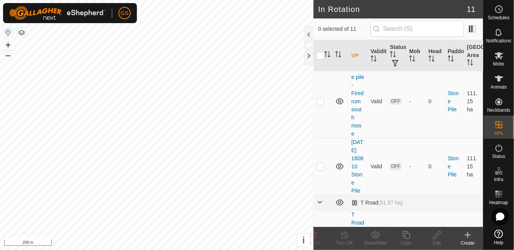
scroll to position [443, 0]
